Goal: Task Accomplishment & Management: Manage account settings

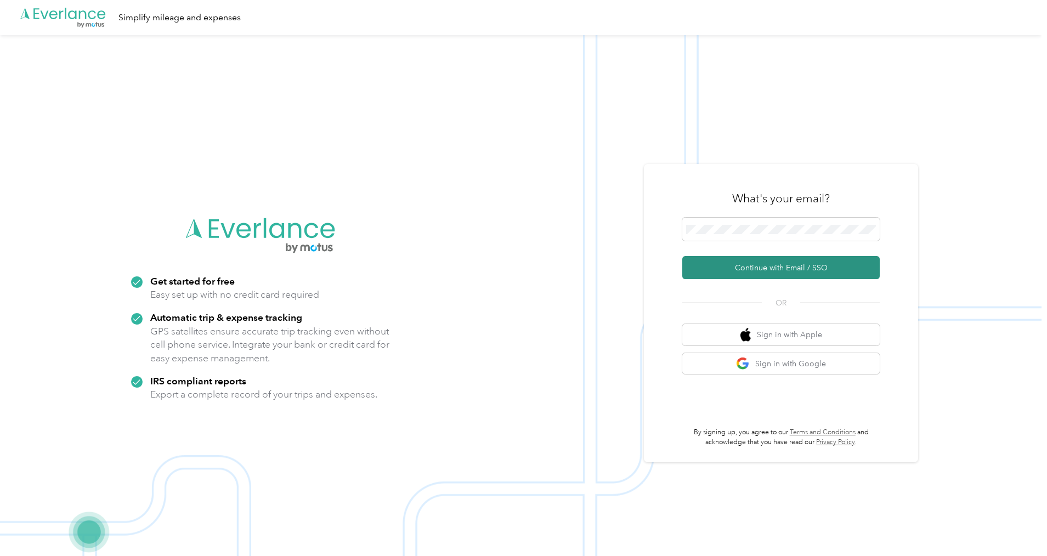
click at [815, 269] on button "Continue with Email / SSO" at bounding box center [780, 267] width 197 height 23
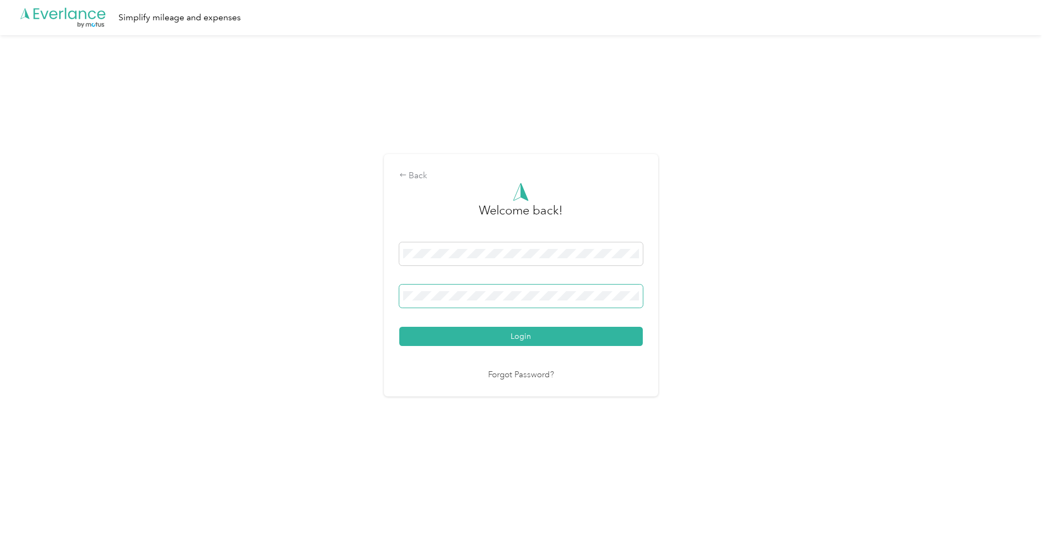
click at [542, 287] on span at bounding box center [521, 296] width 244 height 23
click at [535, 341] on button "Login" at bounding box center [521, 336] width 244 height 19
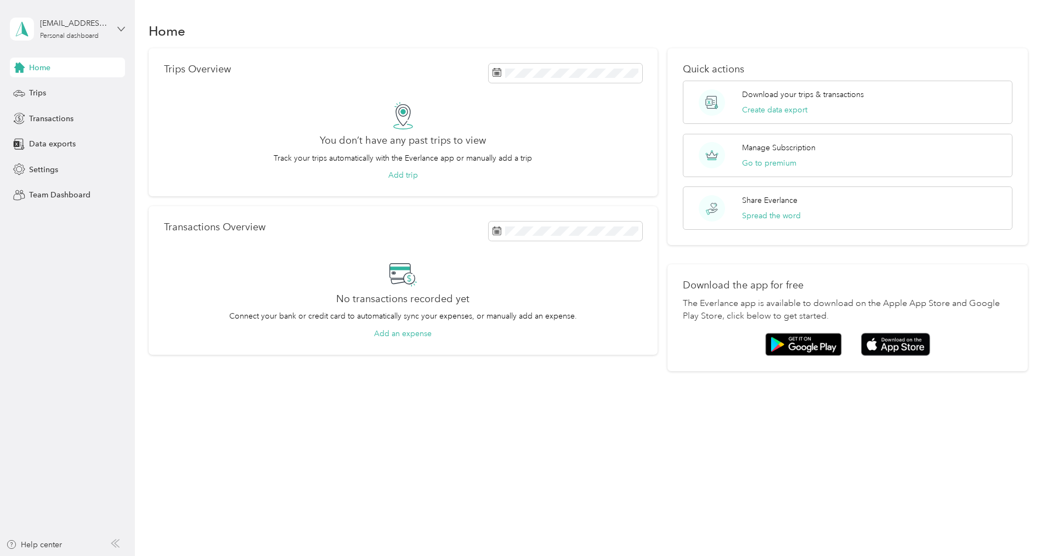
click at [118, 27] on icon at bounding box center [121, 29] width 7 height 4
click at [146, 168] on div "Home Trips Overview You don’t have any past trips to view Track your trips auto…" at bounding box center [588, 215] width 907 height 431
click at [76, 67] on div "Home" at bounding box center [67, 68] width 115 height 20
click at [123, 27] on icon at bounding box center [121, 29] width 8 height 8
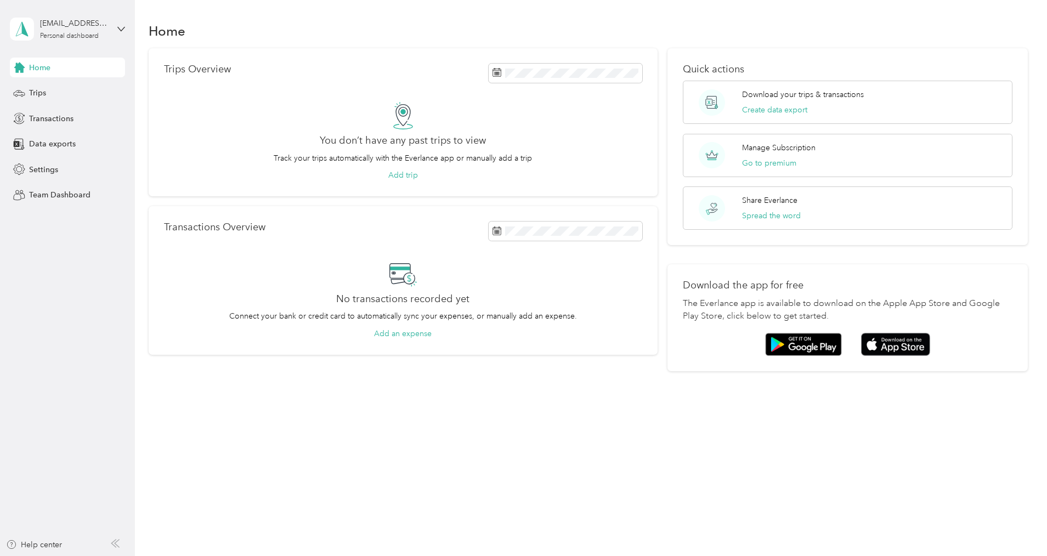
click at [44, 70] on span "Home" at bounding box center [39, 68] width 21 height 12
click at [38, 93] on span "Trips" at bounding box center [37, 93] width 17 height 12
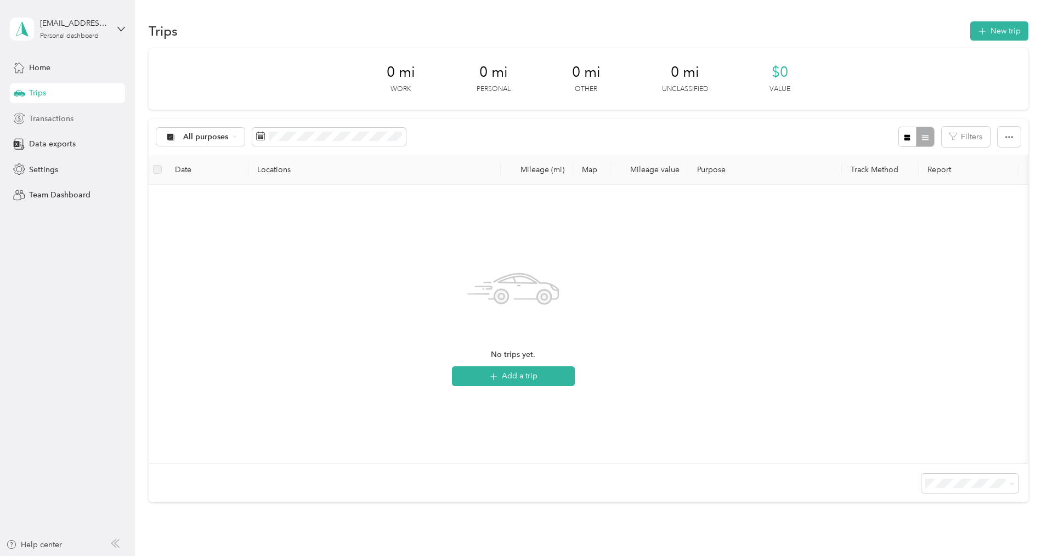
click at [48, 124] on span "Transactions" at bounding box center [51, 119] width 44 height 12
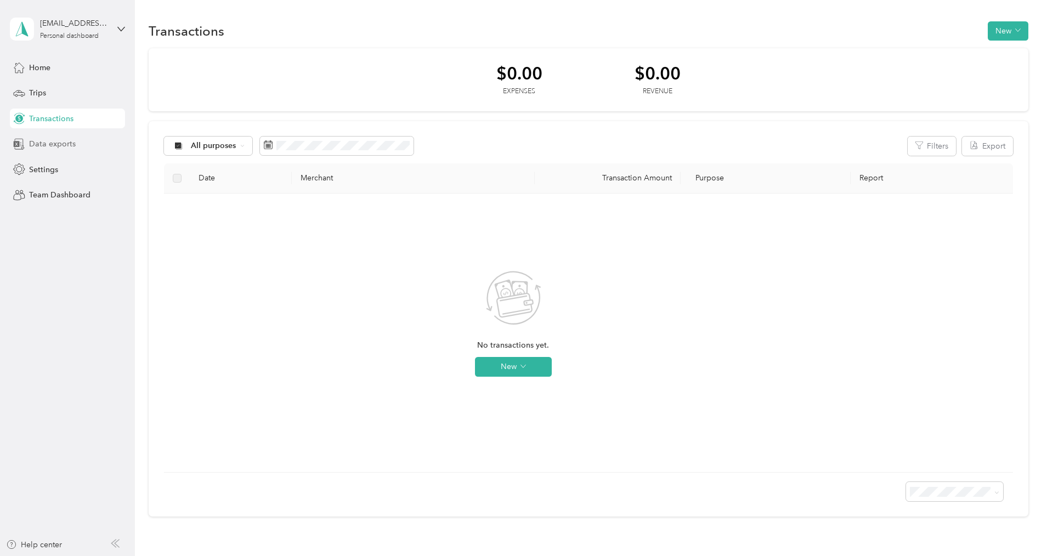
click at [55, 144] on span "Data exports" at bounding box center [52, 144] width 47 height 12
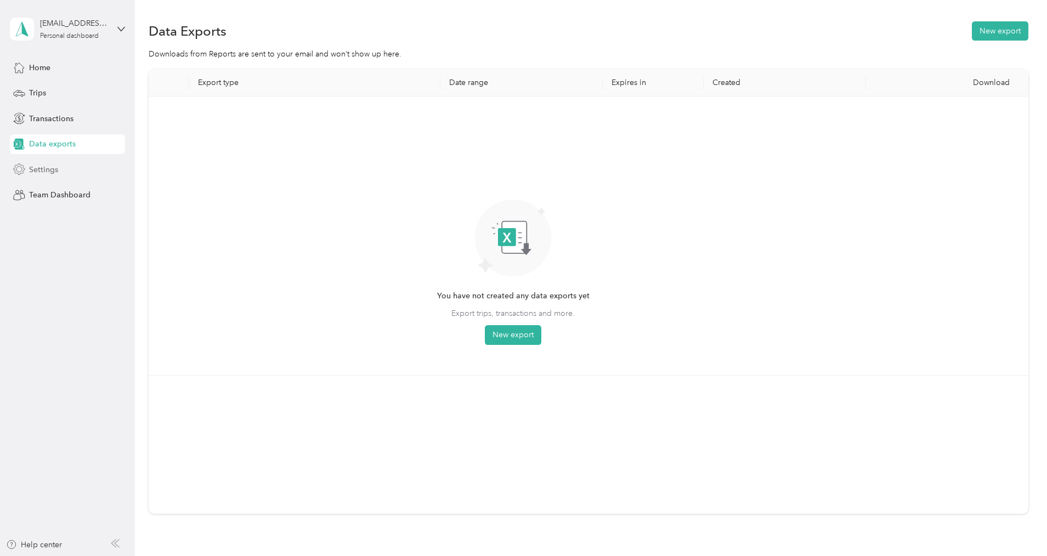
click at [58, 172] on span "Settings" at bounding box center [43, 170] width 29 height 12
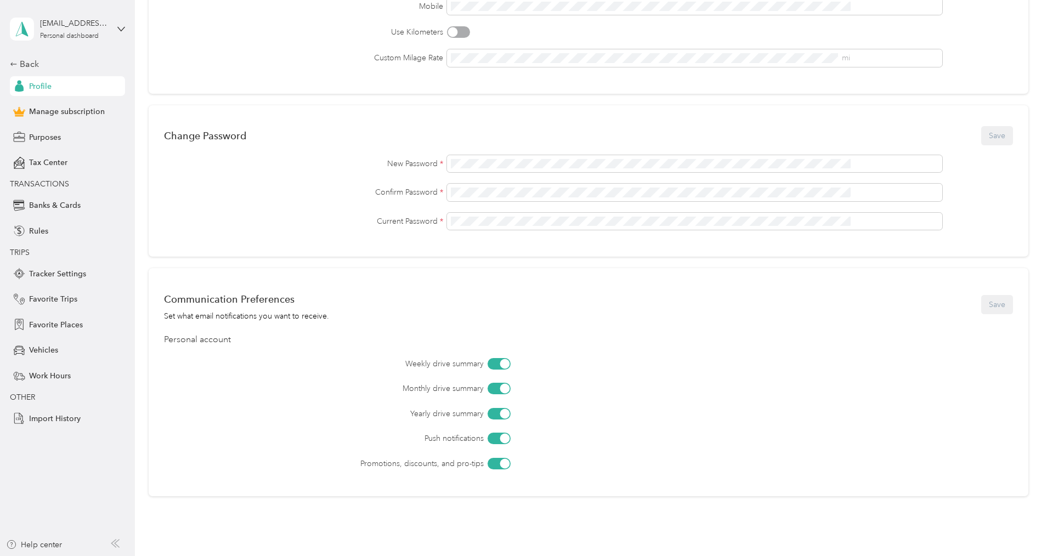
scroll to position [284, 0]
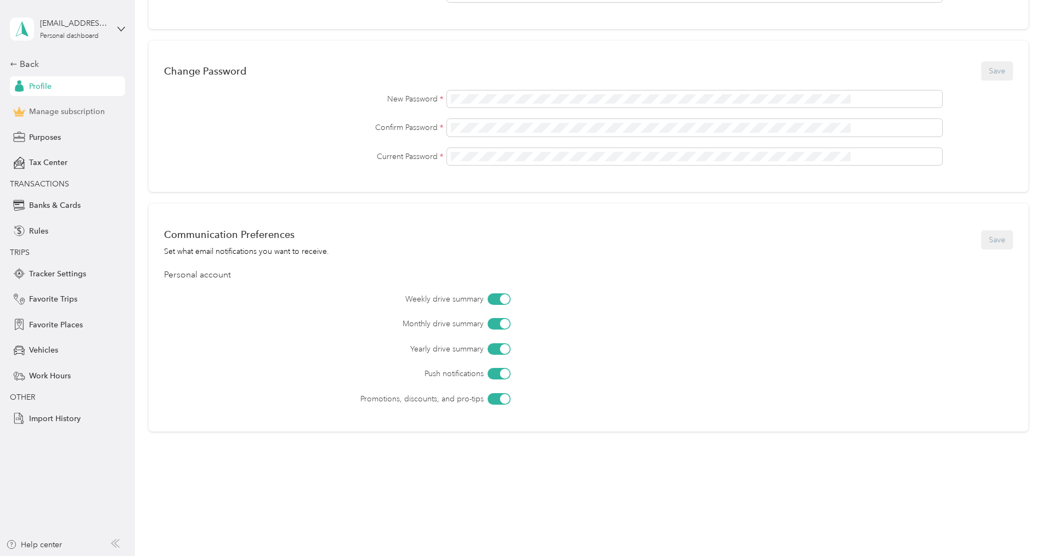
click at [88, 112] on span "Manage subscription" at bounding box center [67, 112] width 76 height 12
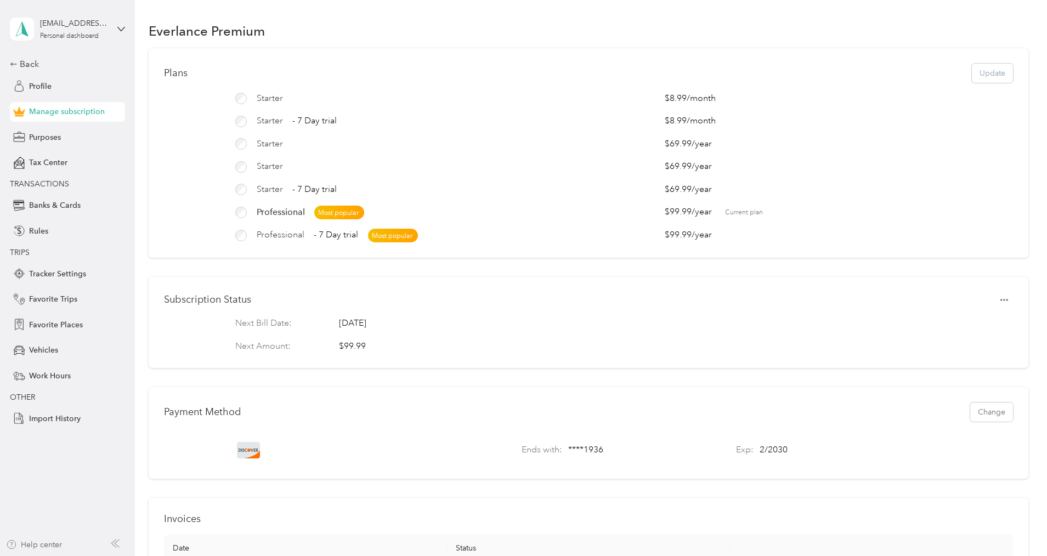
click at [53, 544] on div "Help center" at bounding box center [34, 545] width 56 height 12
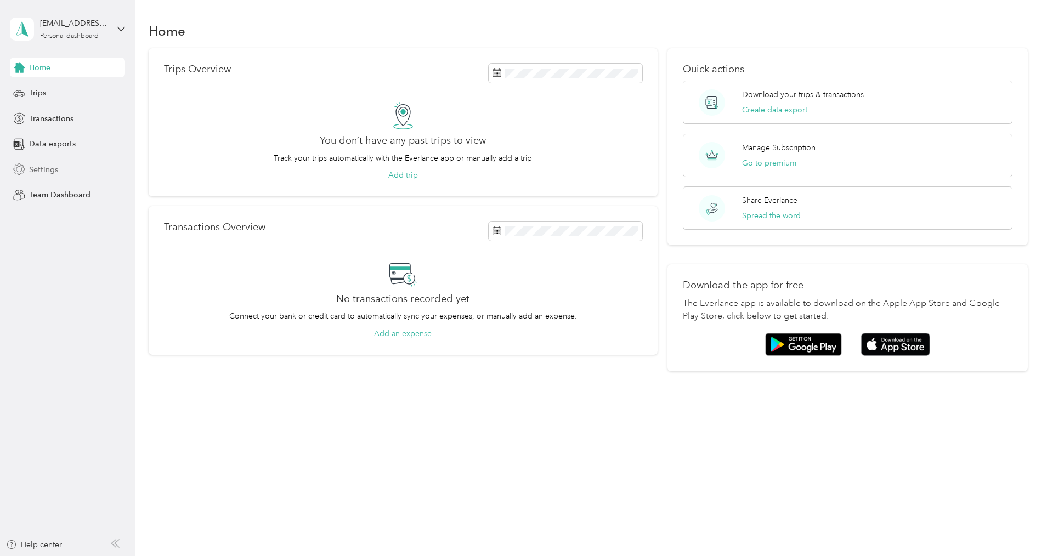
click at [53, 171] on span "Settings" at bounding box center [43, 170] width 29 height 12
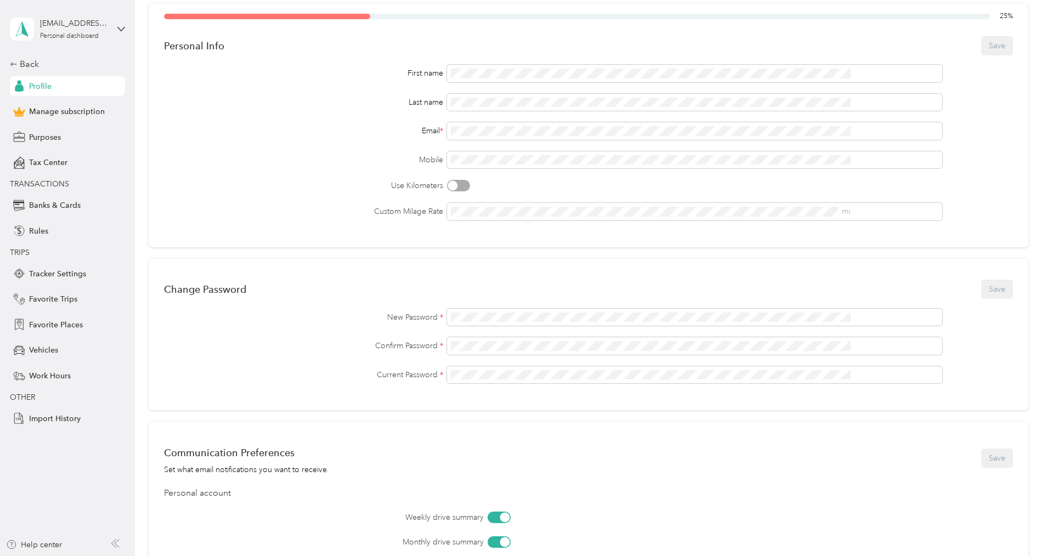
scroll to position [65, 0]
click at [41, 206] on span "Banks & Cards" at bounding box center [55, 206] width 52 height 12
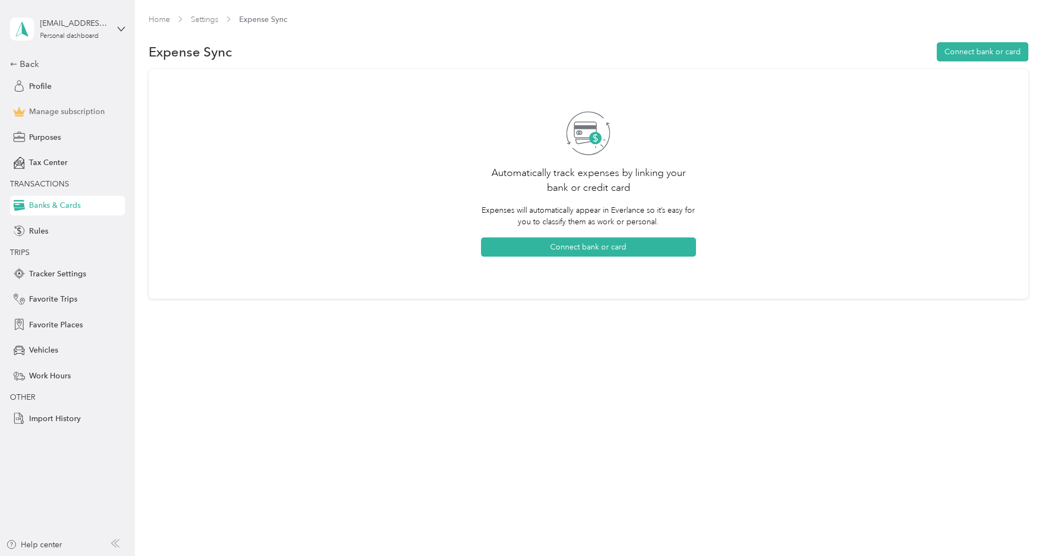
click at [54, 115] on span "Manage subscription" at bounding box center [67, 112] width 76 height 12
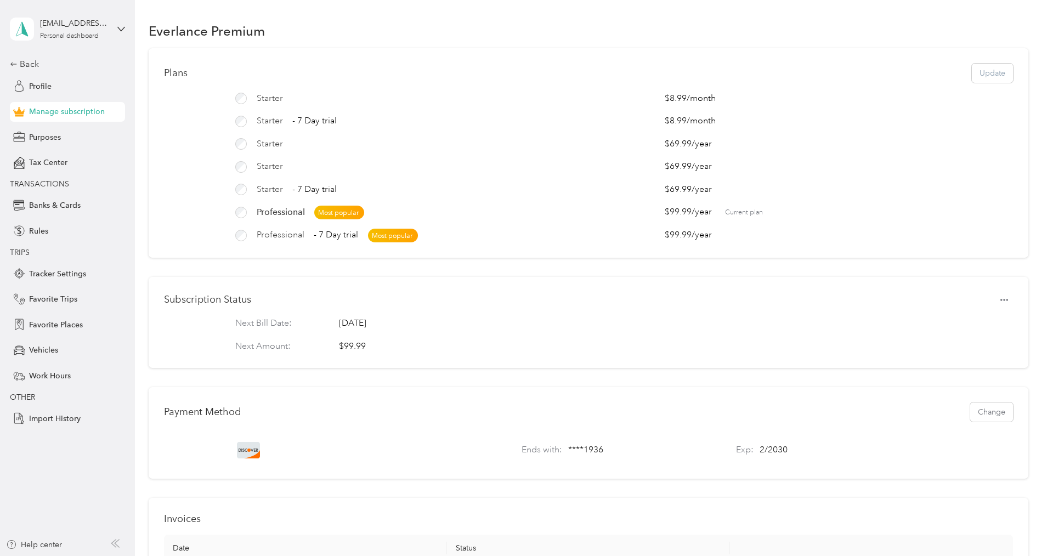
click at [908, 75] on div "Plans Update" at bounding box center [588, 73] width 849 height 19
click at [972, 79] on button "Update" at bounding box center [992, 73] width 41 height 19
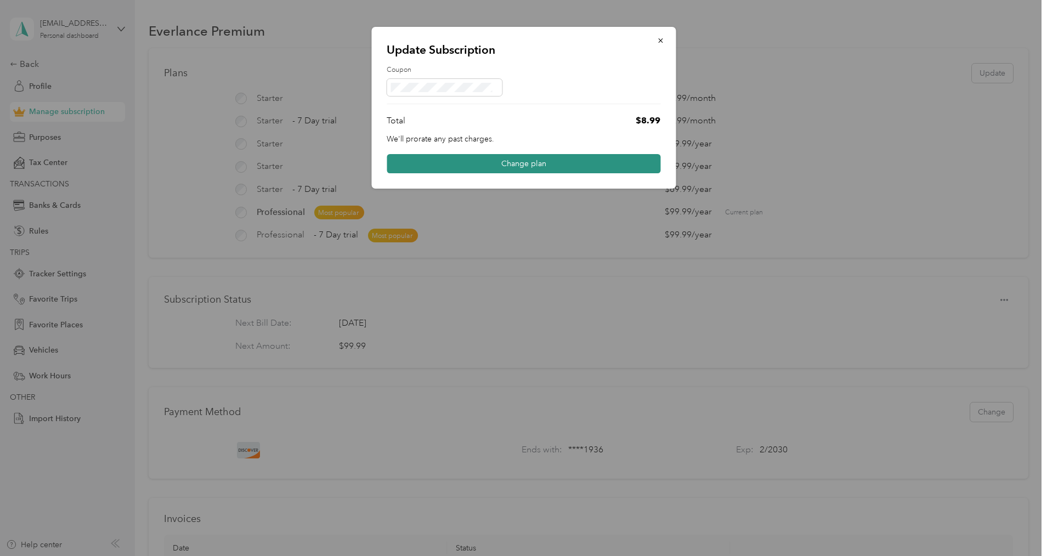
click at [557, 167] on button "Change plan" at bounding box center [524, 163] width 274 height 19
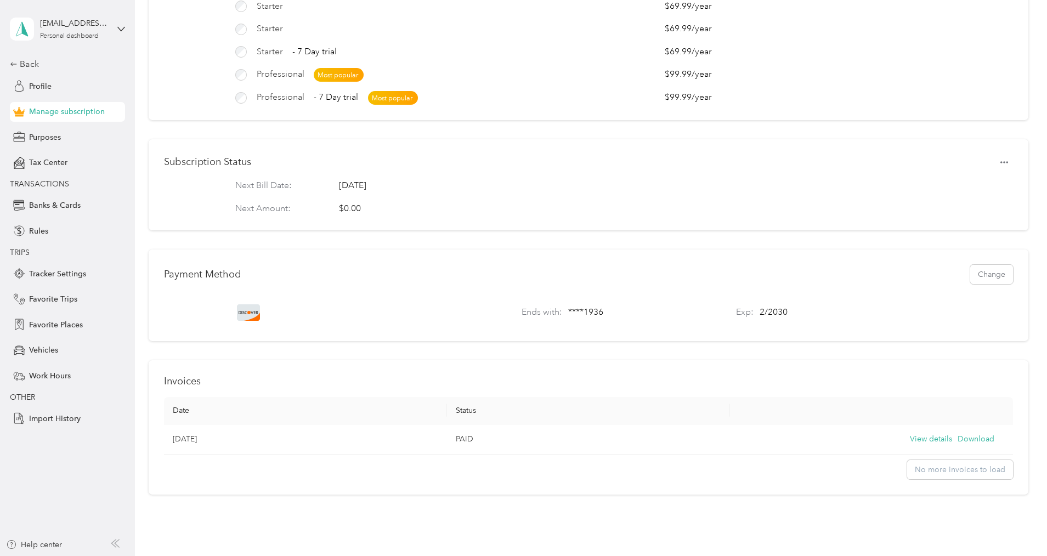
scroll to position [165, 0]
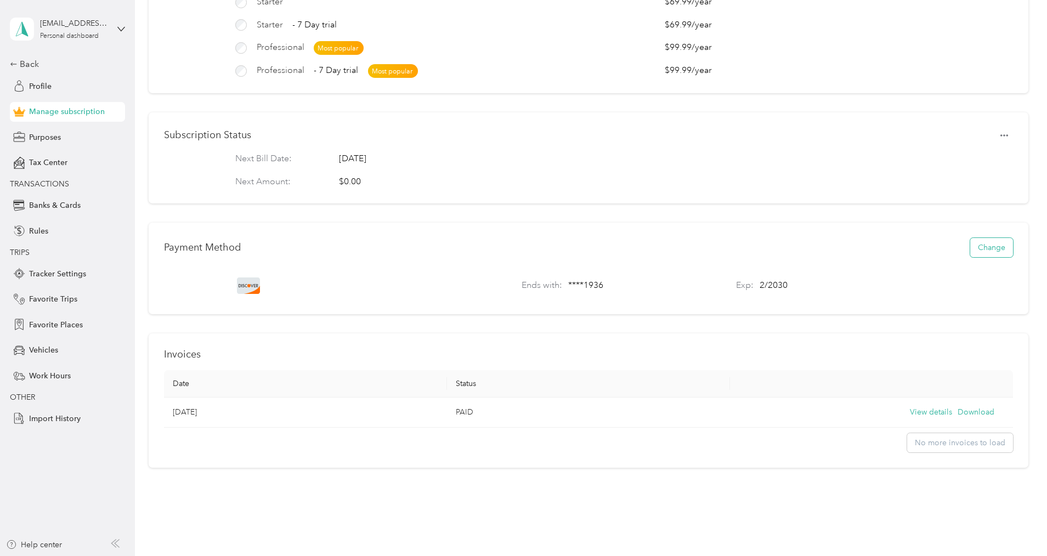
click at [970, 256] on button "Change" at bounding box center [991, 247] width 43 height 19
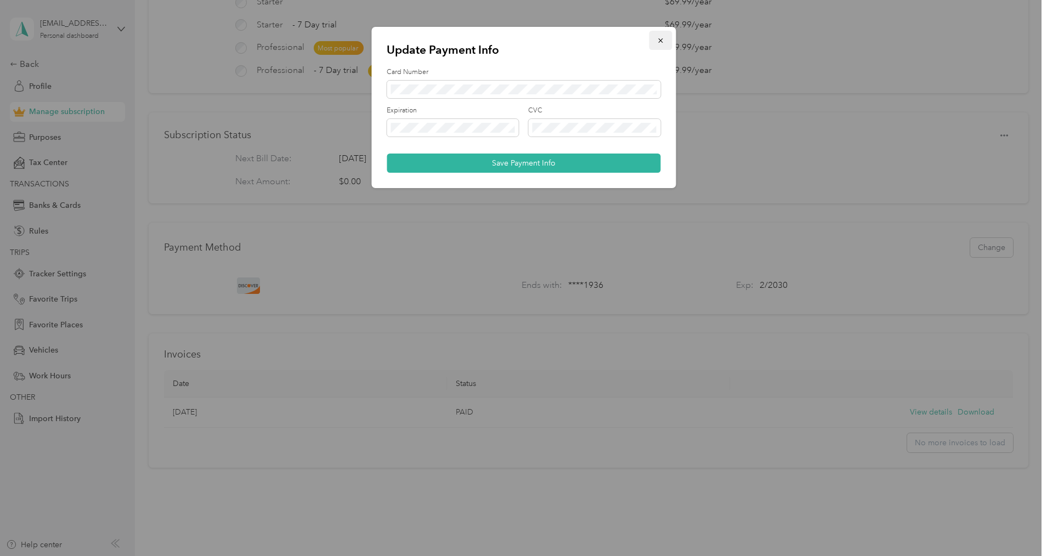
click at [662, 36] on span "button" at bounding box center [661, 40] width 8 height 9
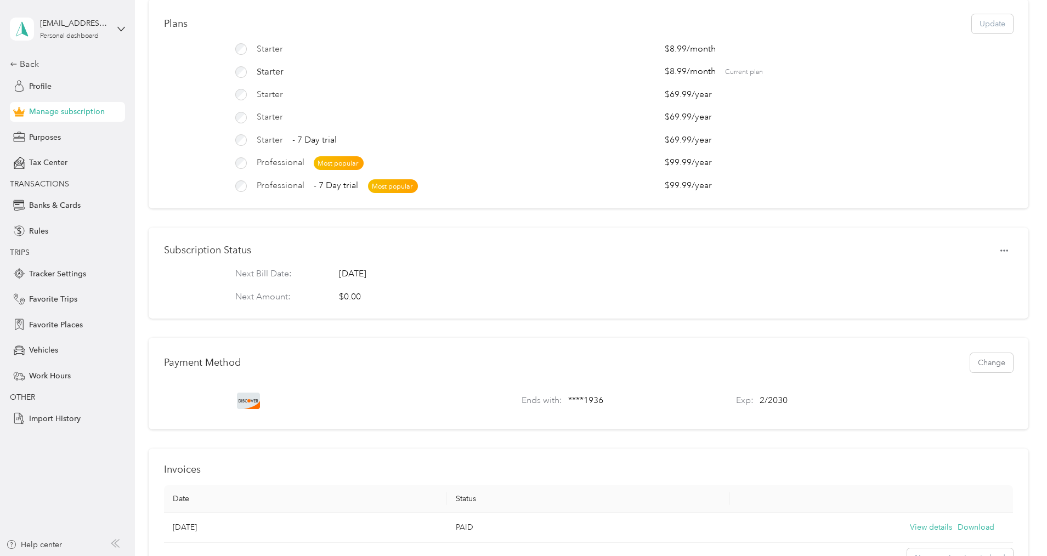
scroll to position [0, 0]
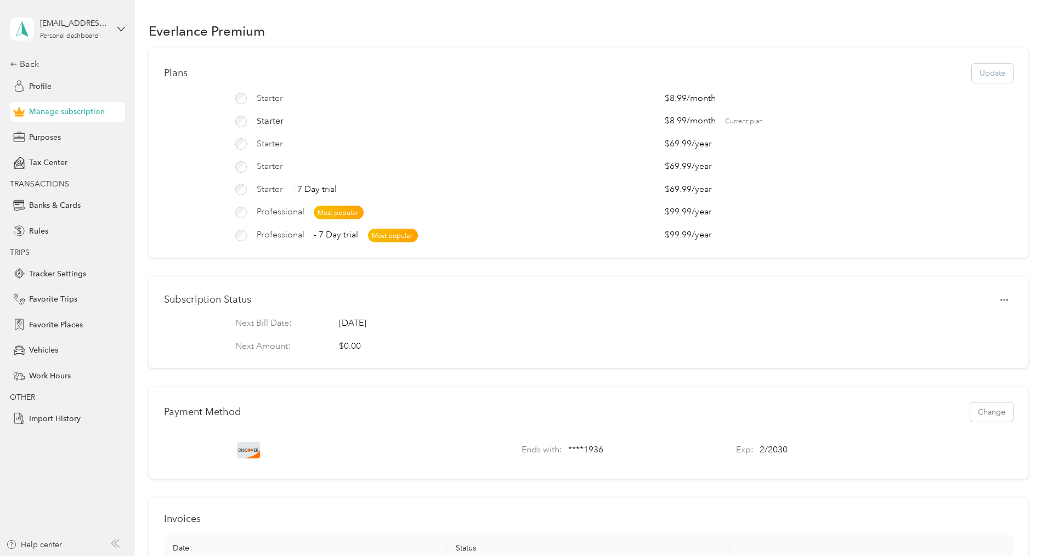
click at [906, 74] on div "Plans Update" at bounding box center [588, 73] width 849 height 19
click at [45, 138] on span "Purposes" at bounding box center [45, 138] width 32 height 12
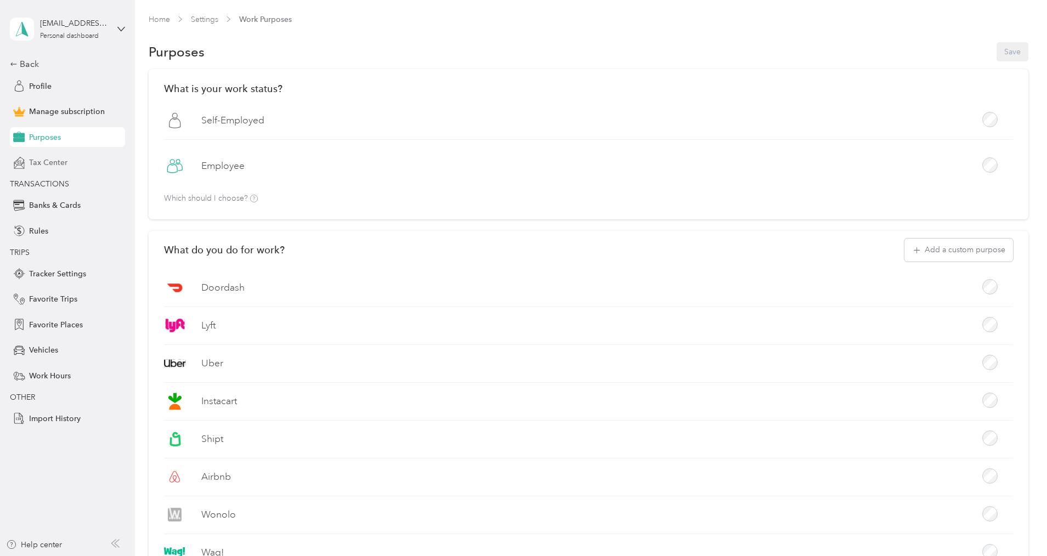
click at [48, 161] on span "Tax Center" at bounding box center [48, 163] width 38 height 12
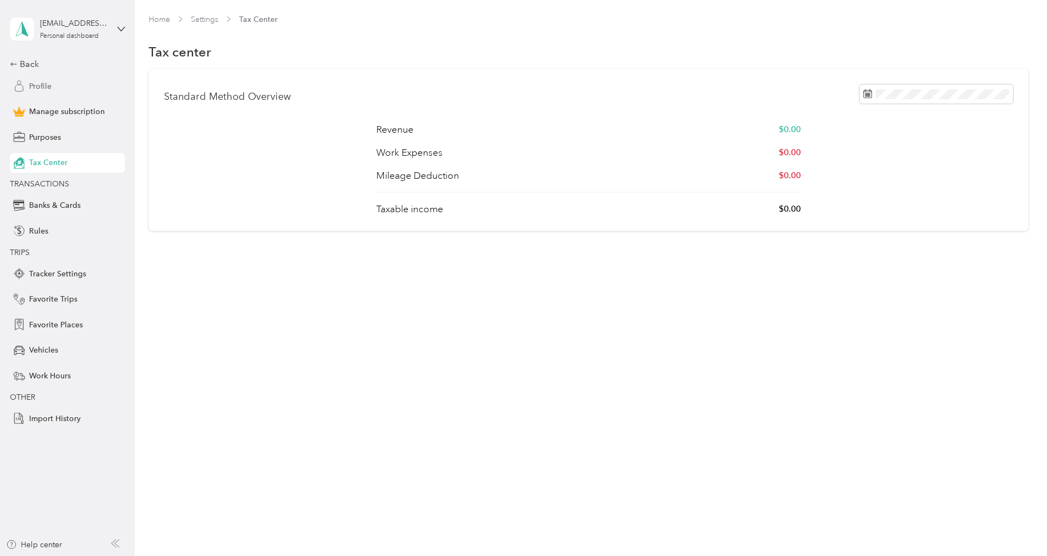
click at [38, 87] on span "Profile" at bounding box center [40, 87] width 22 height 12
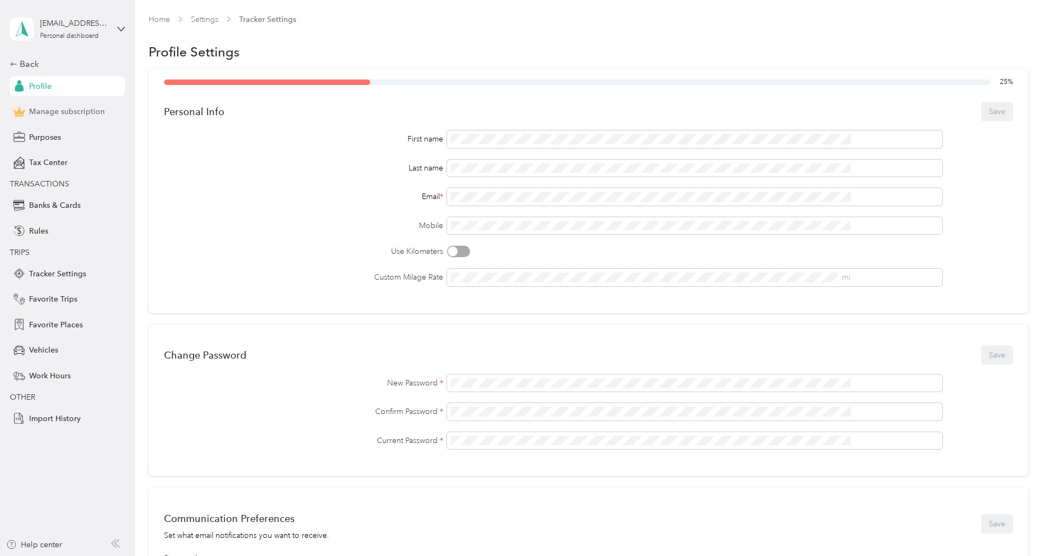
click at [78, 110] on span "Manage subscription" at bounding box center [67, 112] width 76 height 12
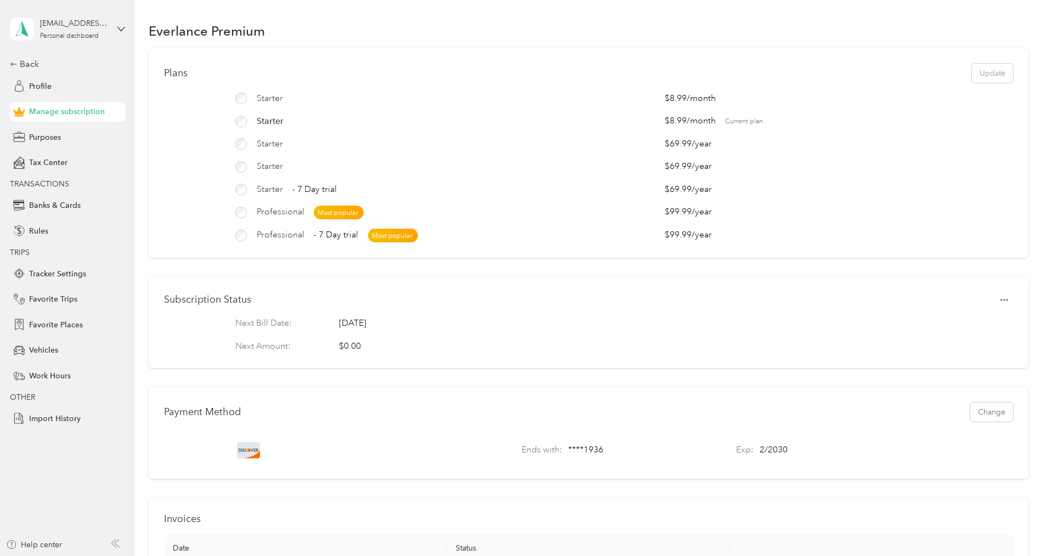
scroll to position [55, 0]
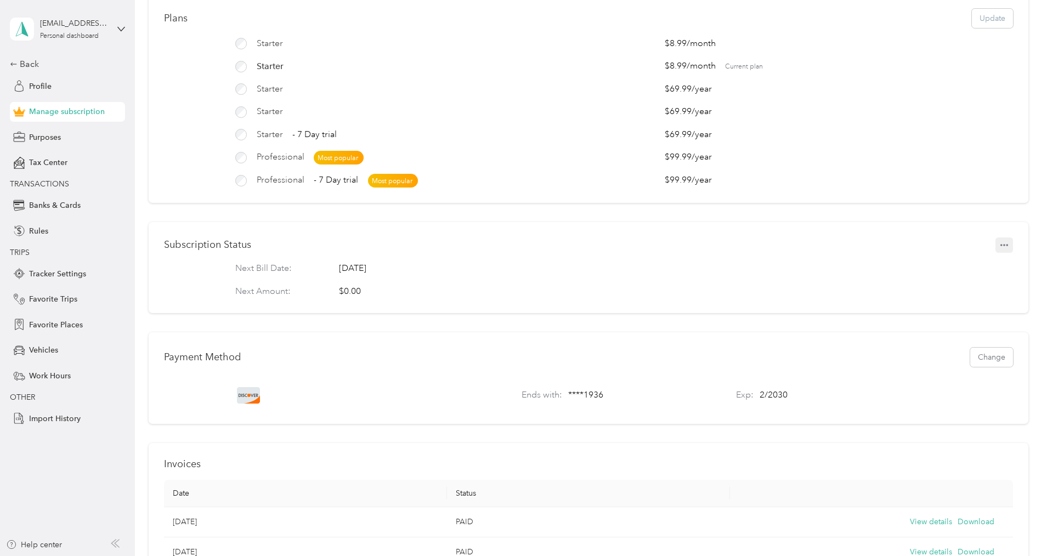
click at [1001, 246] on icon "button" at bounding box center [1005, 245] width 8 height 2
click at [967, 276] on span "Set to cancel" at bounding box center [960, 273] width 44 height 12
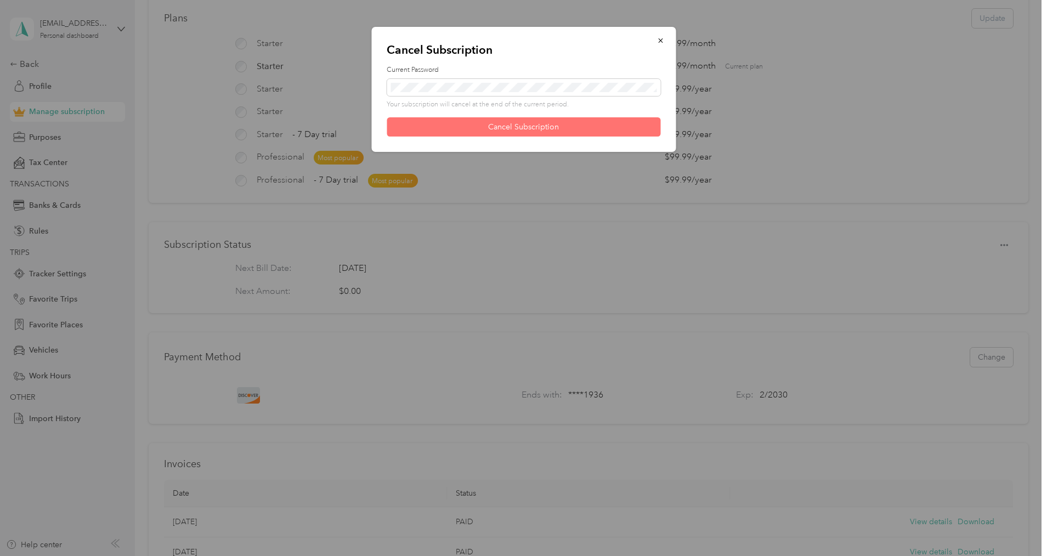
click at [502, 127] on button "Cancel Subscription" at bounding box center [524, 126] width 274 height 19
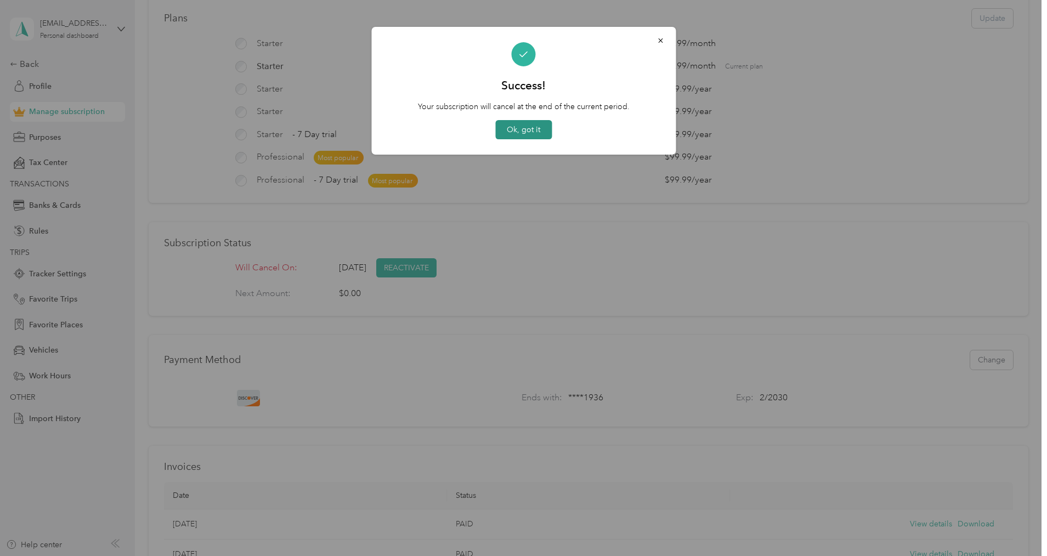
click at [532, 132] on button "Ok, got it" at bounding box center [523, 129] width 56 height 19
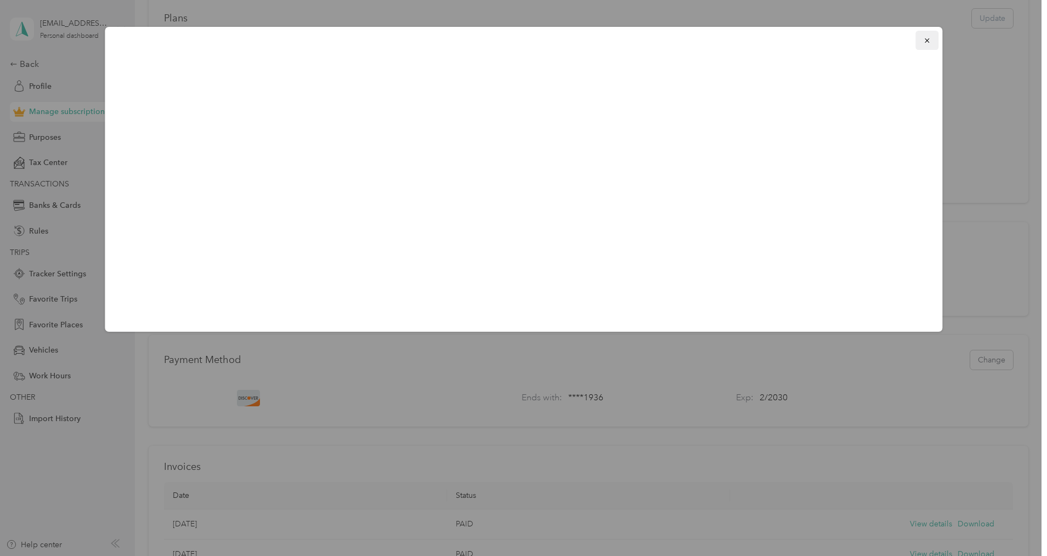
click at [929, 42] on icon "button" at bounding box center [927, 41] width 8 height 8
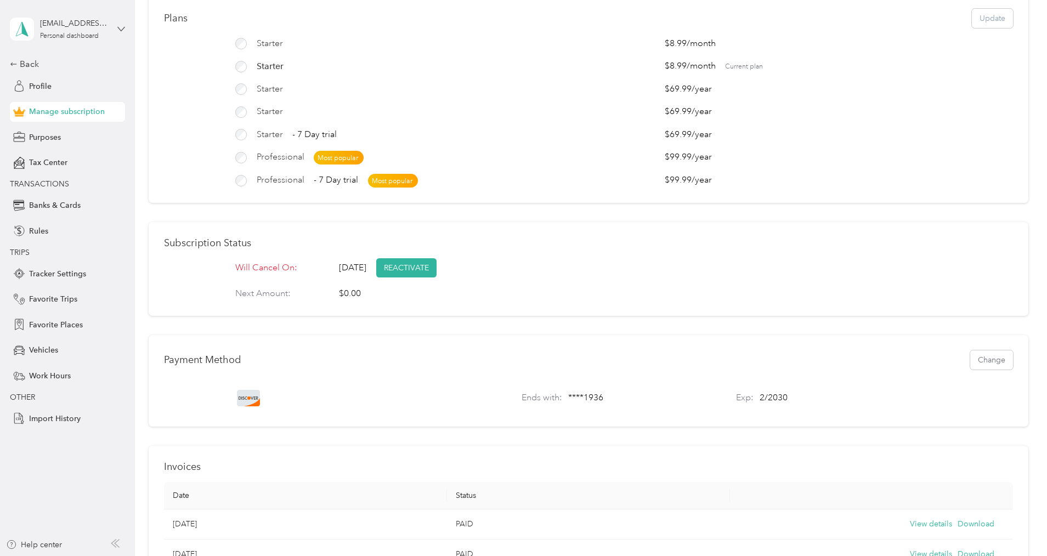
click at [123, 25] on icon at bounding box center [121, 29] width 8 height 8
click at [67, 93] on div "Log out" at bounding box center [126, 85] width 216 height 19
